Goal: Task Accomplishment & Management: Manage account settings

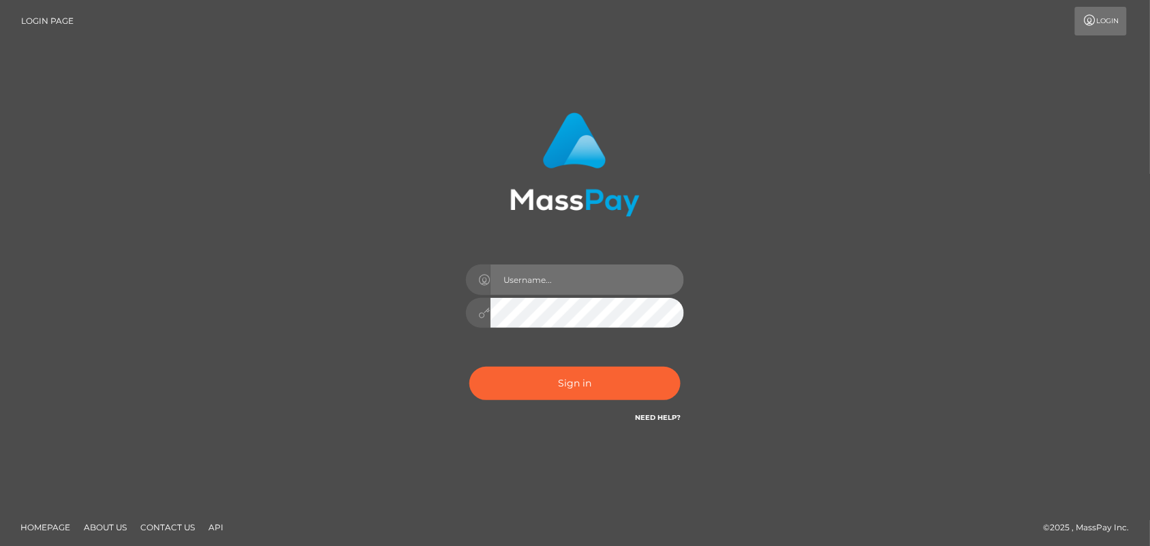
click at [546, 279] on input "text" at bounding box center [586, 279] width 193 height 31
type input "[DOMAIN_NAME]"
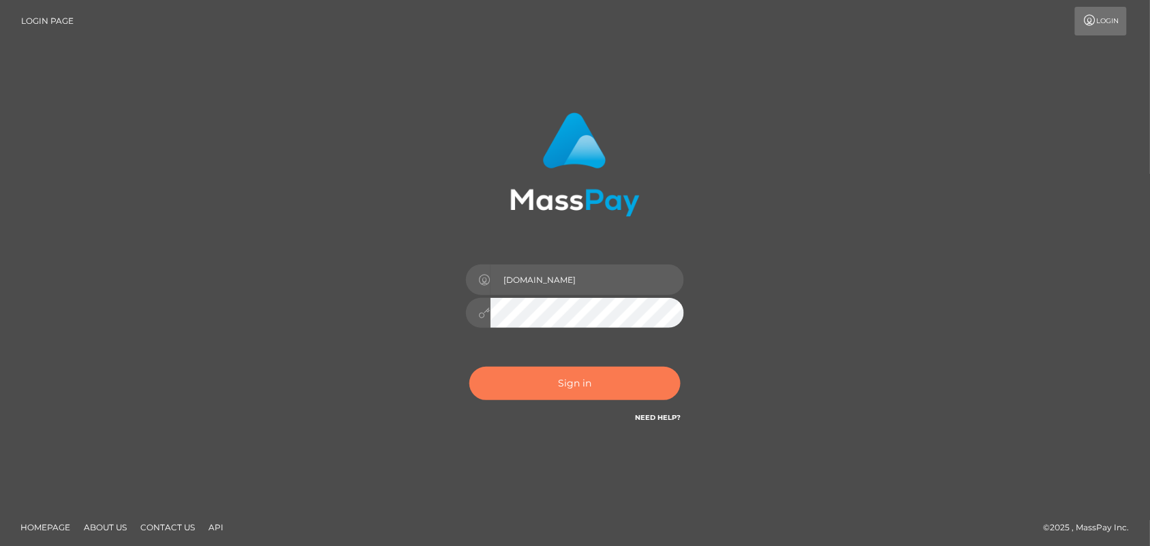
click at [567, 383] on button "Sign in" at bounding box center [574, 382] width 211 height 33
click at [552, 380] on button "Sign in" at bounding box center [574, 382] width 211 height 33
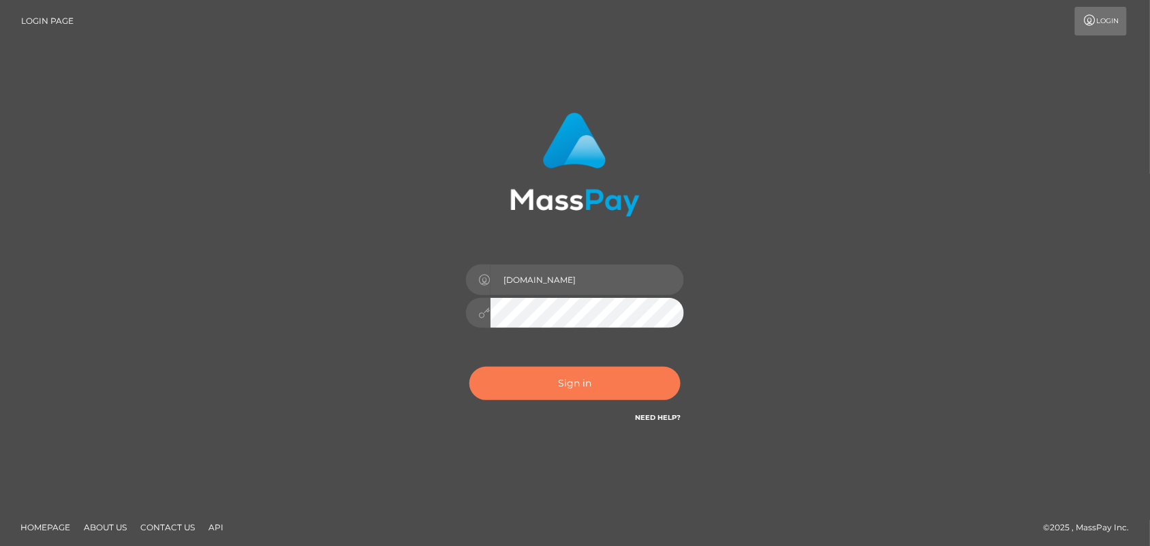
click at [515, 378] on button "Sign in" at bounding box center [574, 382] width 211 height 33
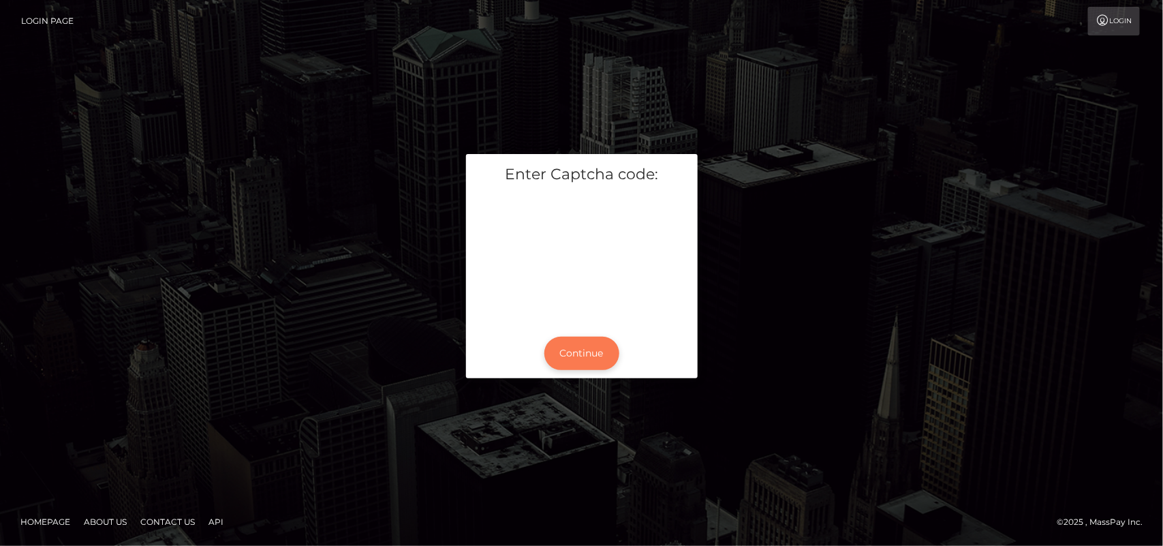
click at [590, 361] on button "Continue" at bounding box center [581, 352] width 75 height 33
click at [580, 356] on button "Continue" at bounding box center [581, 352] width 75 height 33
